Goal: Task Accomplishment & Management: Use online tool/utility

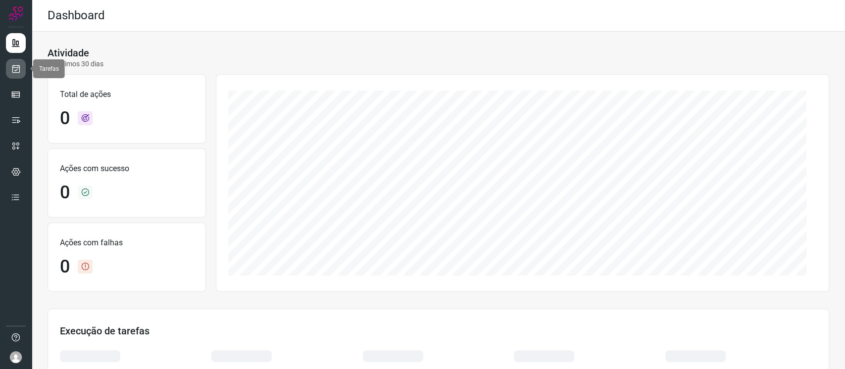
click at [9, 63] on link at bounding box center [16, 69] width 20 height 20
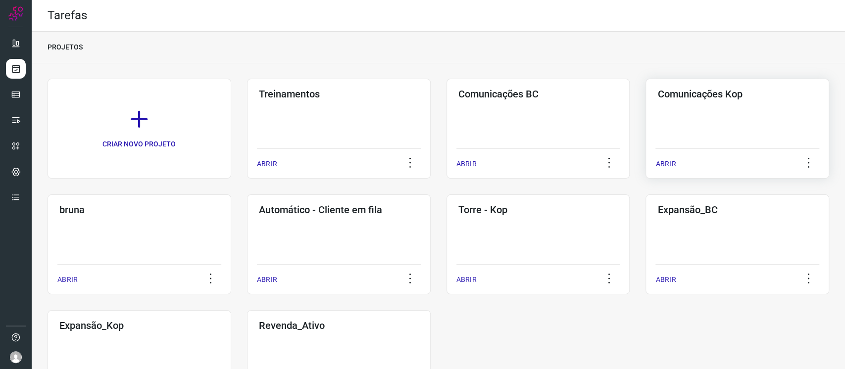
click at [231, 195] on div "Comunicações Kop ABRIR" at bounding box center [140, 245] width 184 height 100
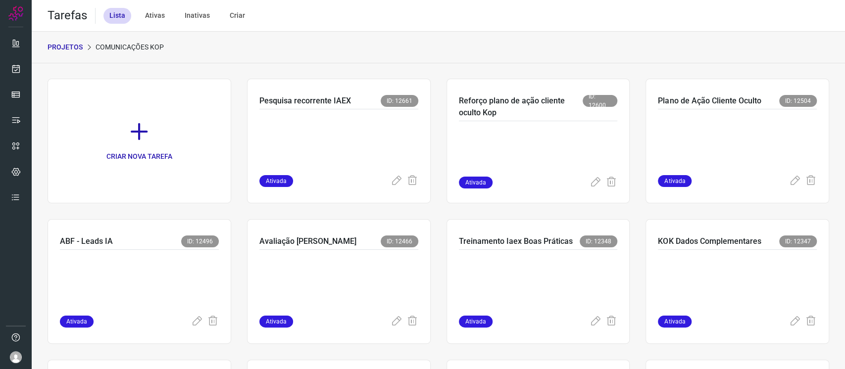
click at [69, 44] on p "PROJETOS" at bounding box center [65, 47] width 35 height 10
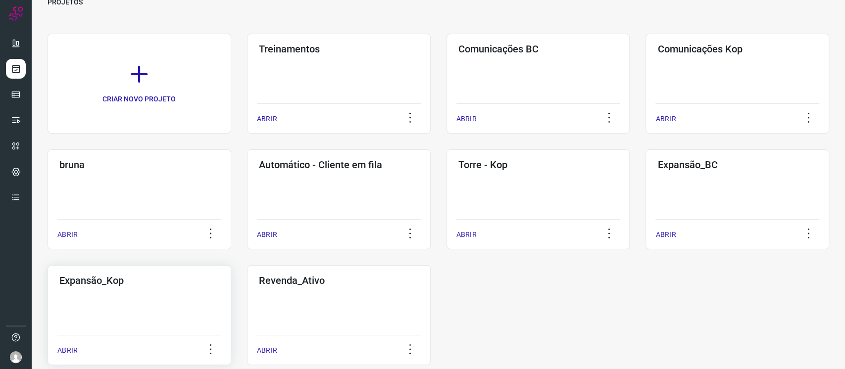
scroll to position [66, 0]
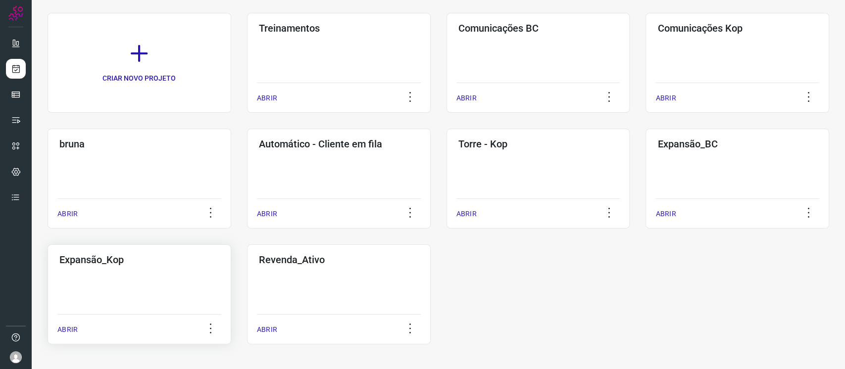
click at [165, 263] on h3 "Expansão_Kop" at bounding box center [139, 260] width 160 height 12
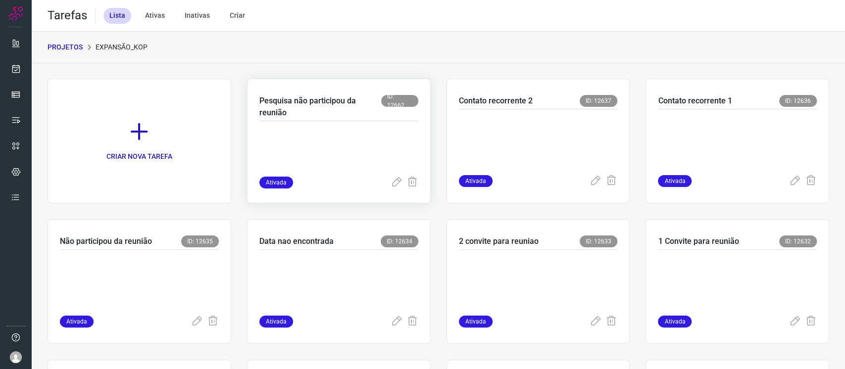
click at [329, 146] on p at bounding box center [333, 151] width 148 height 49
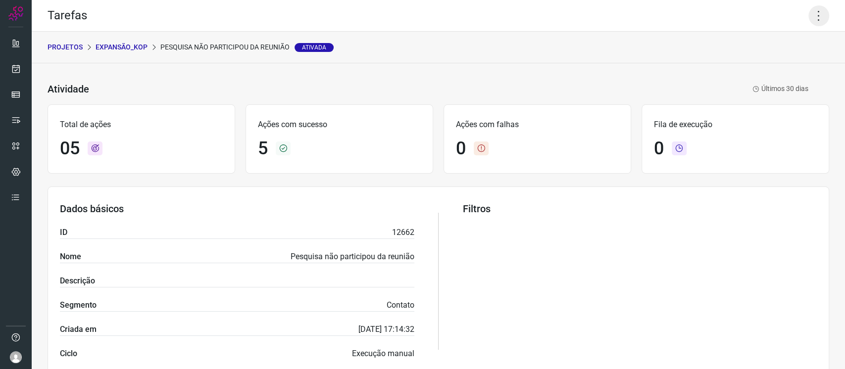
click at [808, 17] on icon at bounding box center [818, 15] width 21 height 21
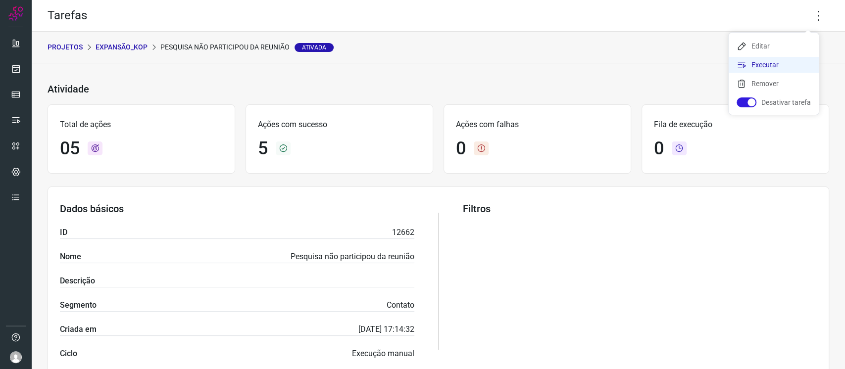
click at [768, 64] on li "Executar" at bounding box center [774, 65] width 90 height 16
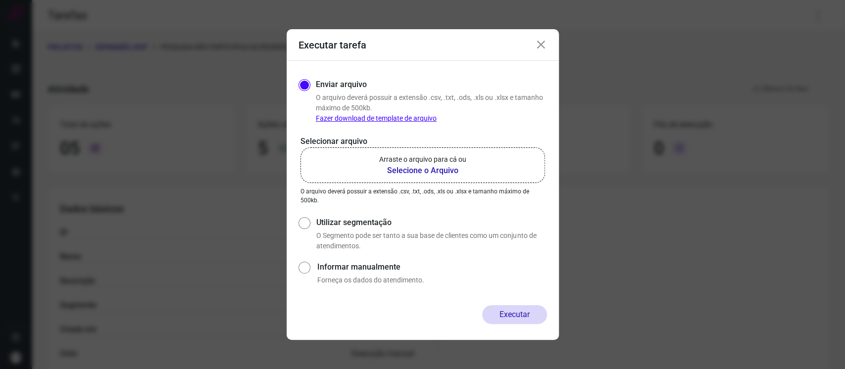
click at [418, 168] on b "Selecione o Arquivo" at bounding box center [422, 171] width 87 height 12
click at [0, 0] on input "Arraste o arquivo para cá ou Selecione o Arquivo" at bounding box center [0, 0] width 0 height 0
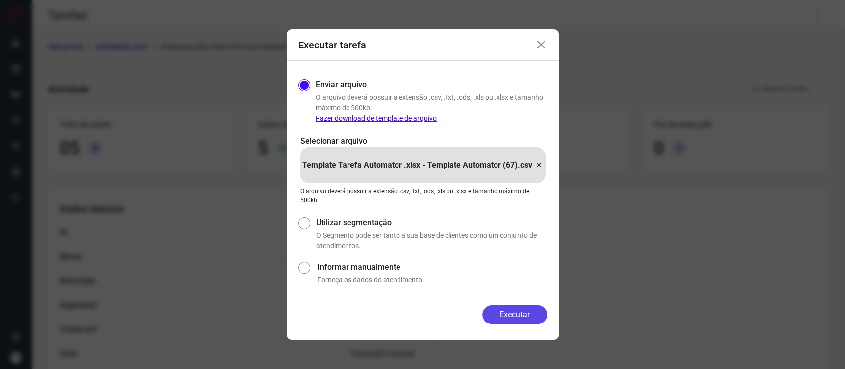
click at [535, 319] on button "Executar" at bounding box center [514, 314] width 65 height 19
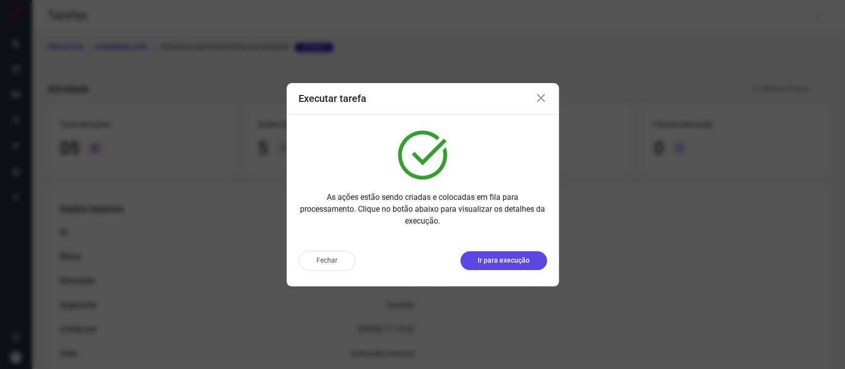
click at [528, 260] on p "Ir para execução" at bounding box center [504, 260] width 52 height 10
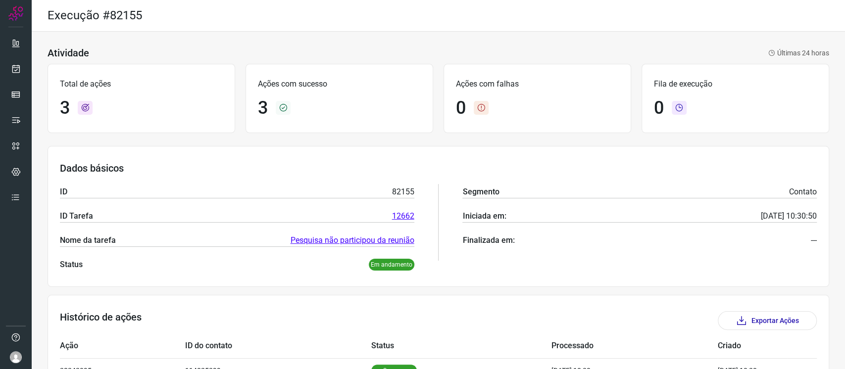
scroll to position [111, 0]
